Goal: Task Accomplishment & Management: Manage account settings

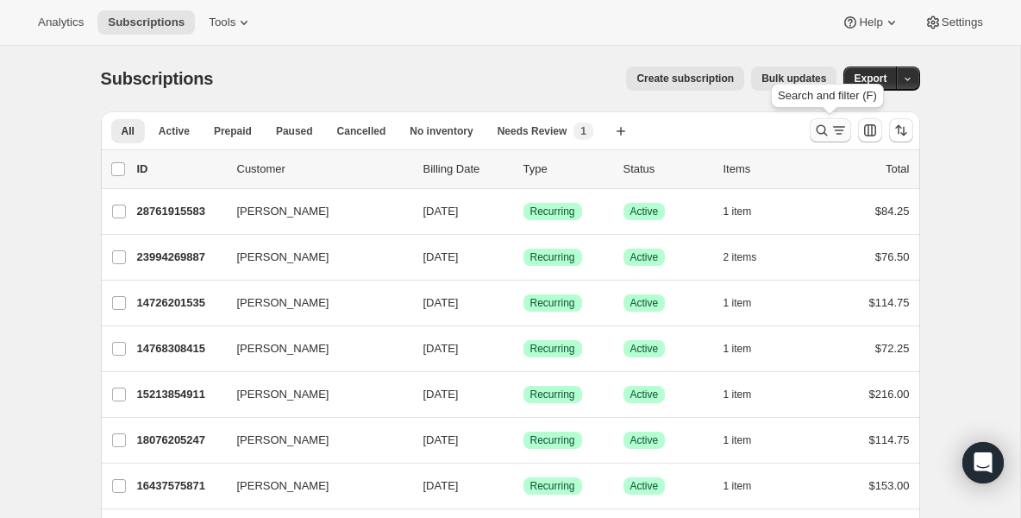
click at [820, 126] on icon "Search and filter results" at bounding box center [821, 130] width 17 height 17
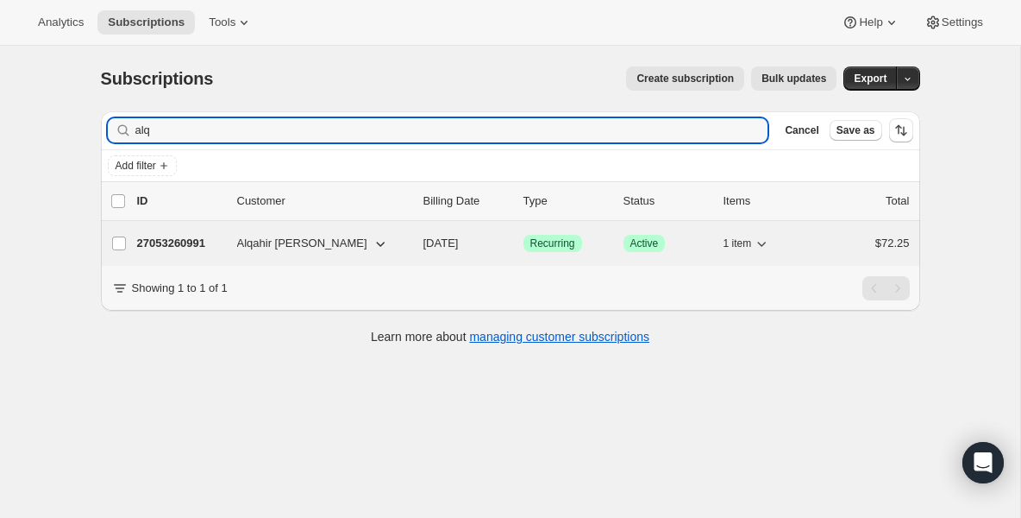
type input "alq"
click at [185, 248] on p "27053260991" at bounding box center [180, 243] width 86 height 17
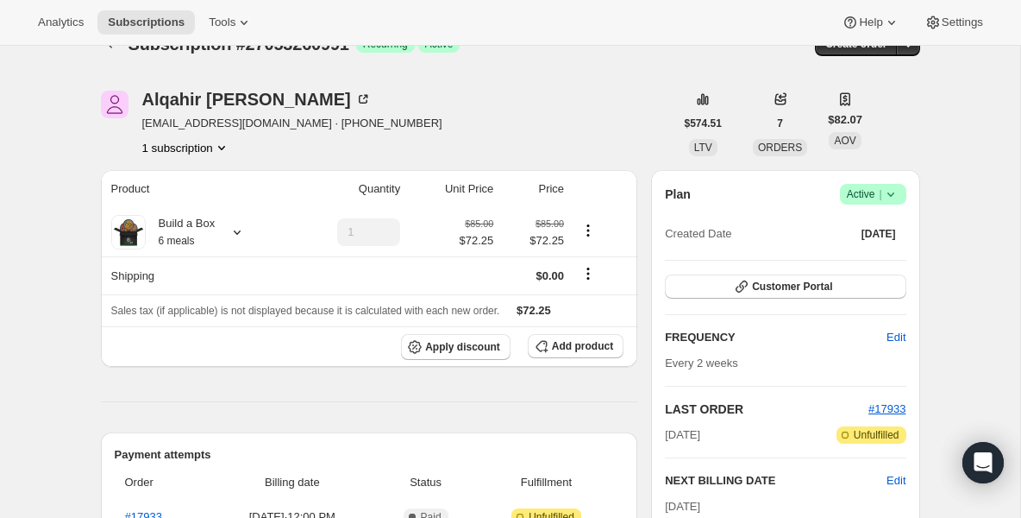
scroll to position [35, 0]
click at [183, 240] on small "6 meals" at bounding box center [177, 241] width 36 height 12
